Goal: Task Accomplishment & Management: Use online tool/utility

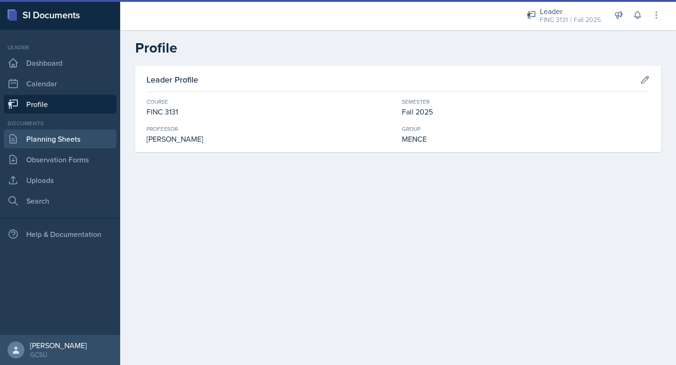
click at [66, 137] on link "Planning Sheets" at bounding box center [60, 139] width 113 height 19
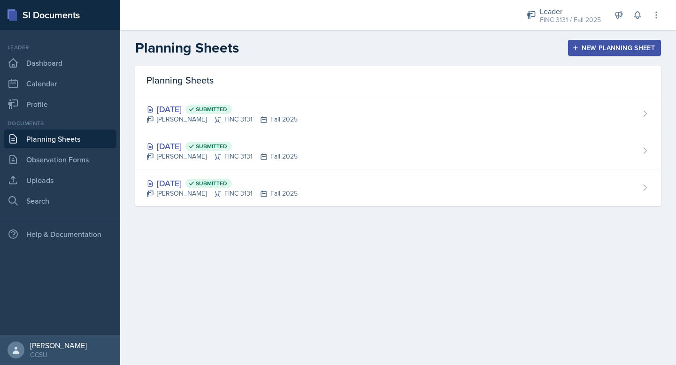
click at [577, 46] on icon "button" at bounding box center [575, 48] width 7 height 7
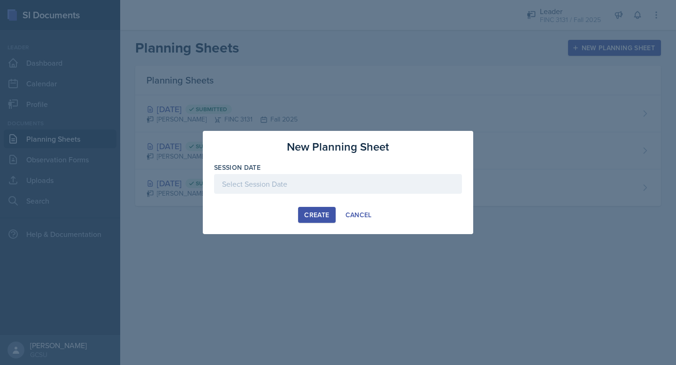
click at [259, 176] on div at bounding box center [338, 184] width 248 height 20
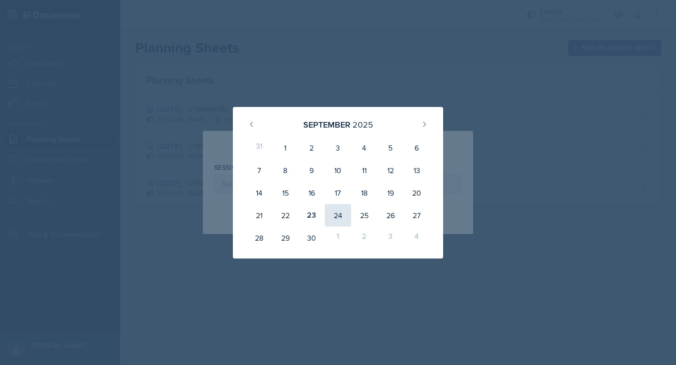
click at [338, 219] on div "24" at bounding box center [338, 215] width 26 height 23
type input "[DATE]"
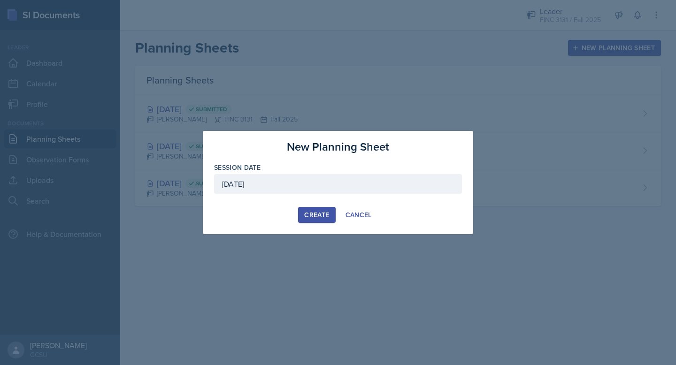
click at [316, 222] on button "Create" at bounding box center [316, 215] width 37 height 16
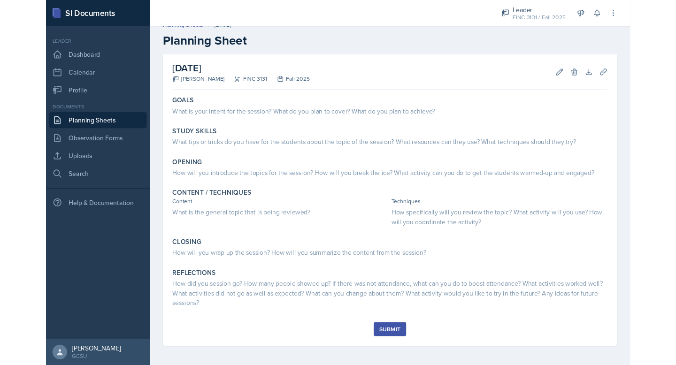
scroll to position [11, 0]
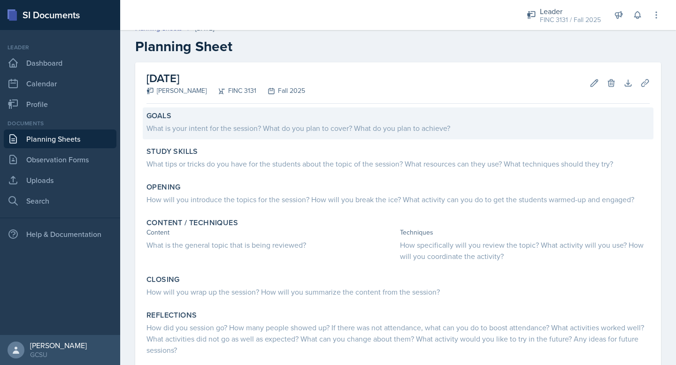
click at [303, 124] on div "What is your intent for the session? What do you plan to cover? What do you pla…" at bounding box center [397, 127] width 503 height 11
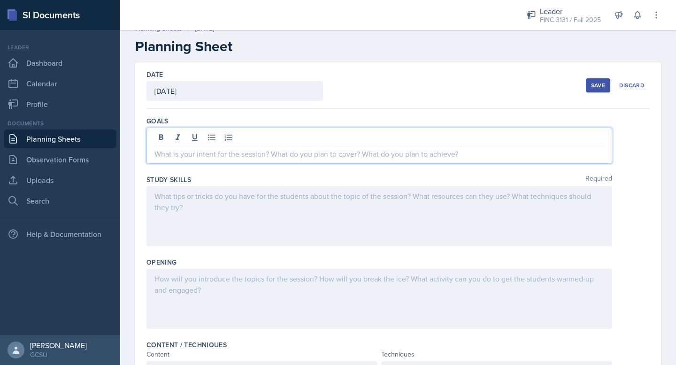
click at [291, 136] on div at bounding box center [378, 146] width 465 height 36
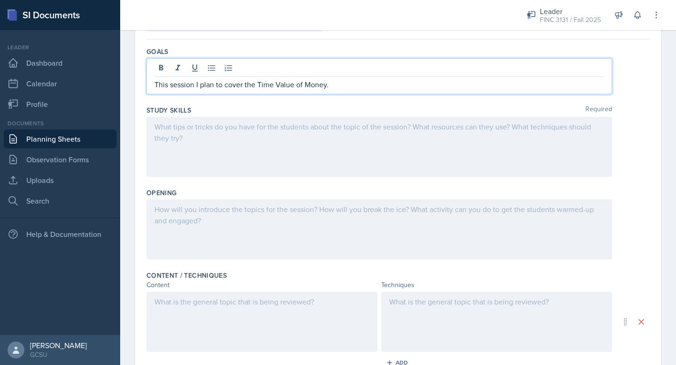
scroll to position [83, 0]
click at [252, 155] on div at bounding box center [378, 145] width 465 height 60
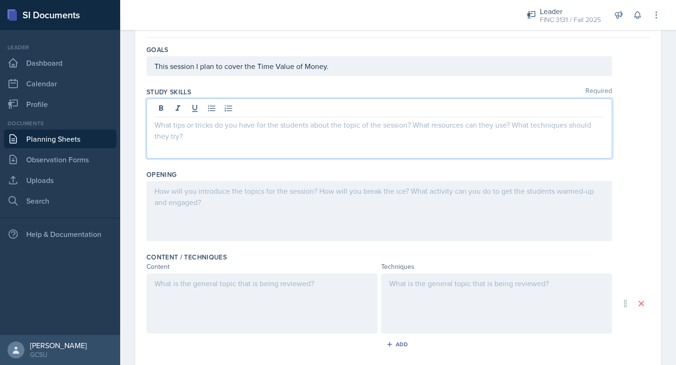
scroll to position [99, 0]
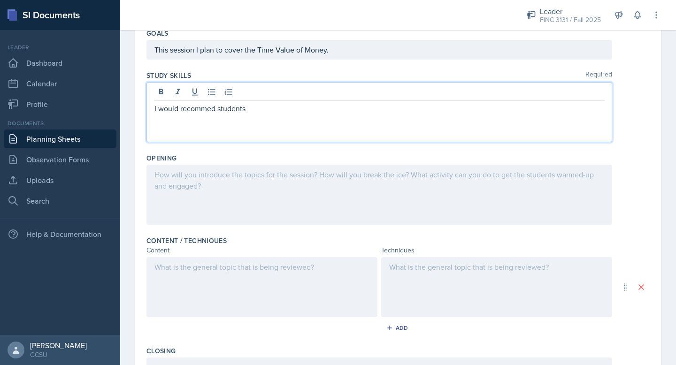
click at [198, 108] on p "I would recommed students" at bounding box center [379, 108] width 450 height 11
click at [264, 108] on p "I would recommend students" at bounding box center [379, 108] width 450 height 11
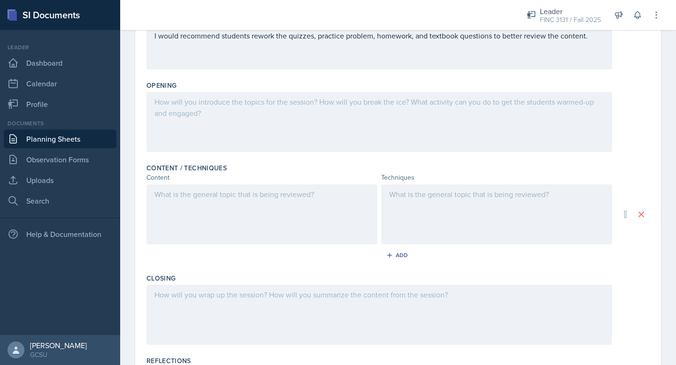
click at [207, 120] on div at bounding box center [378, 122] width 465 height 60
